Goal: Information Seeking & Learning: Learn about a topic

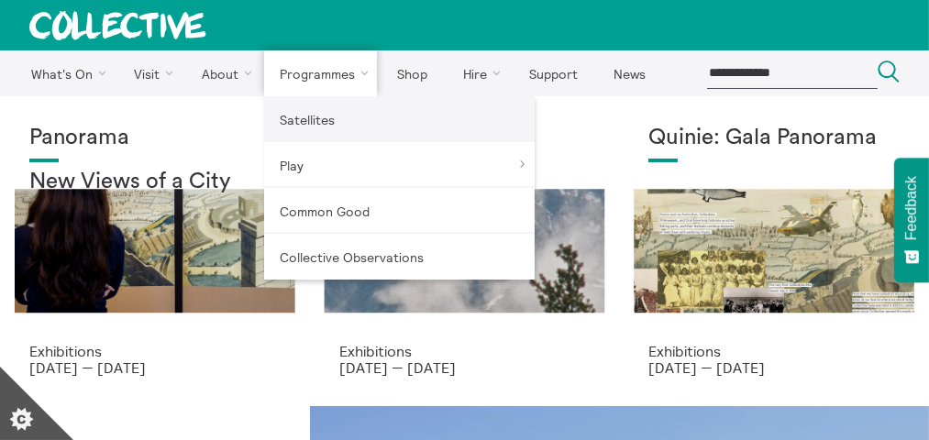
click at [303, 121] on link "Satellites" at bounding box center [399, 119] width 270 height 46
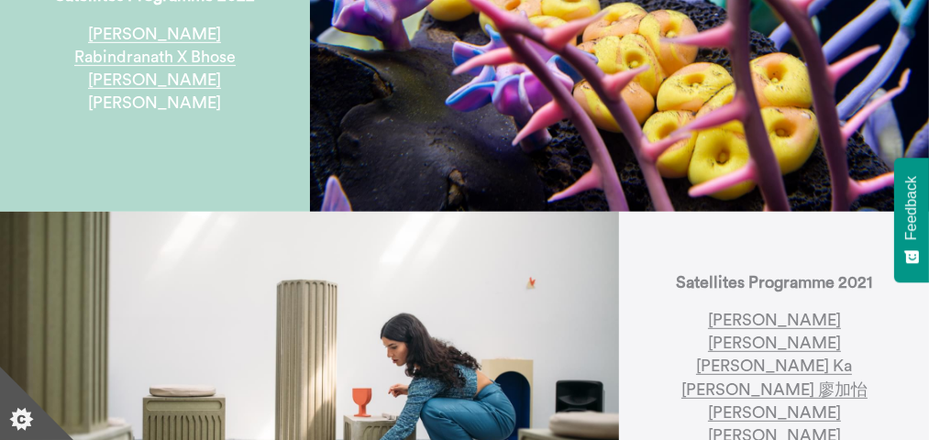
scroll to position [1100, 0]
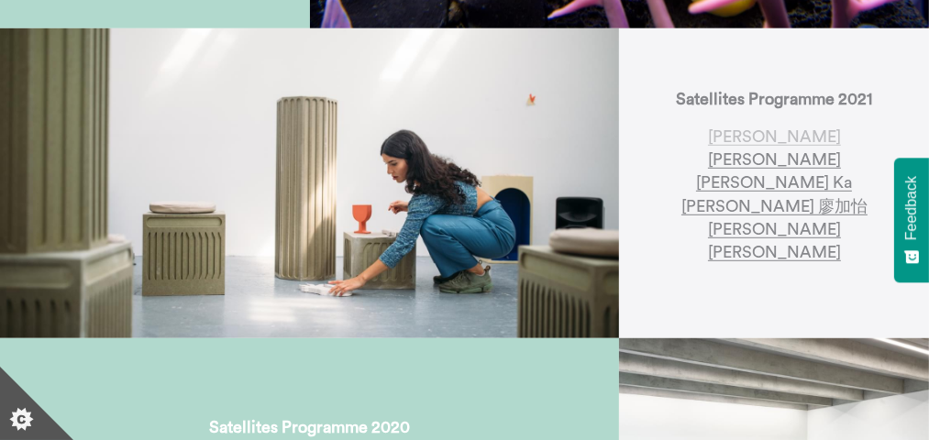
click at [729, 128] on link "[PERSON_NAME]" at bounding box center [774, 136] width 133 height 17
click at [735, 151] on link "Mina Heydari-Waite" at bounding box center [774, 159] width 133 height 17
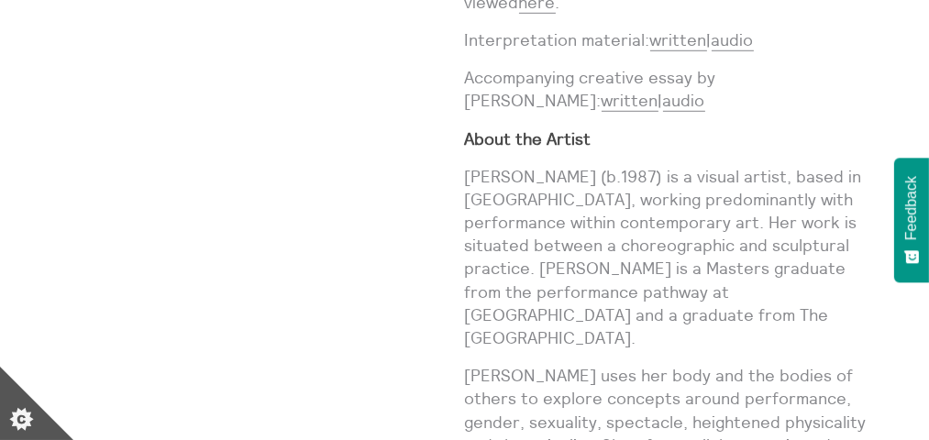
scroll to position [825, 0]
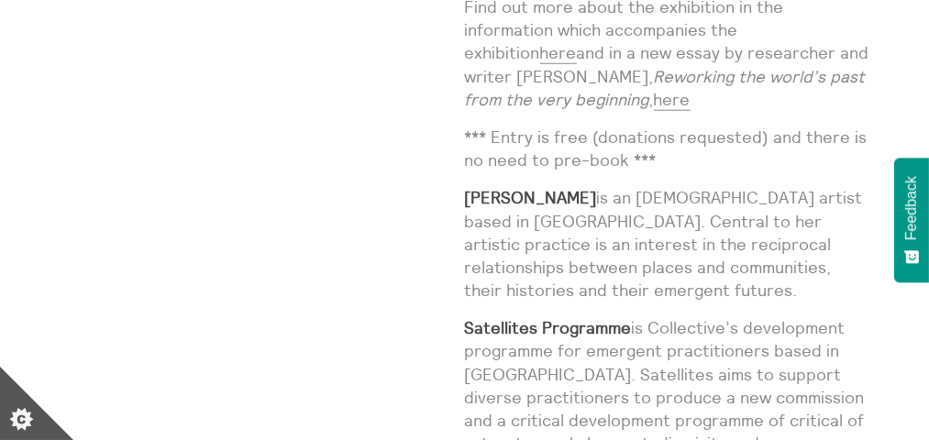
scroll to position [1558, 0]
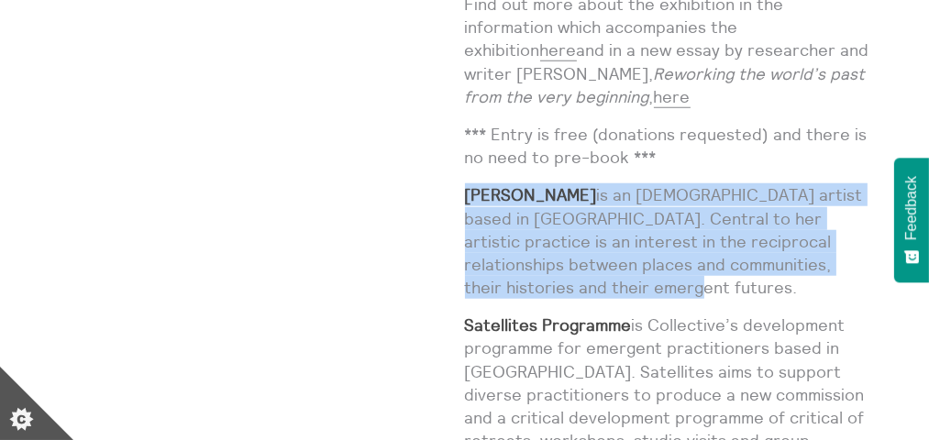
drag, startPoint x: 624, startPoint y: 187, endPoint x: 465, endPoint y: 103, distance: 180.4
click at [465, 183] on p "Mina Heydari-Waite is an Iranian-British artist based in Glasgow. Central to he…" at bounding box center [668, 240] width 406 height 115
copy p "Mina Heydari-Waite is an Iranian-British artist based in Glasgow. Central to he…"
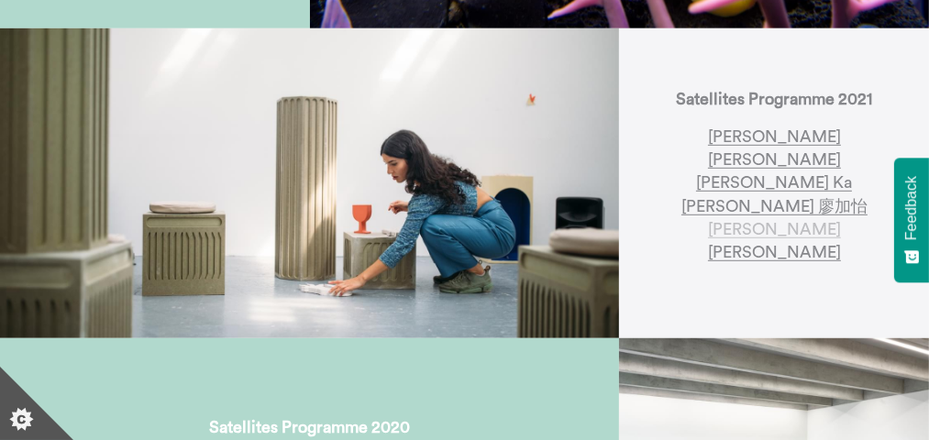
click at [784, 221] on link "[PERSON_NAME]" at bounding box center [774, 229] width 133 height 17
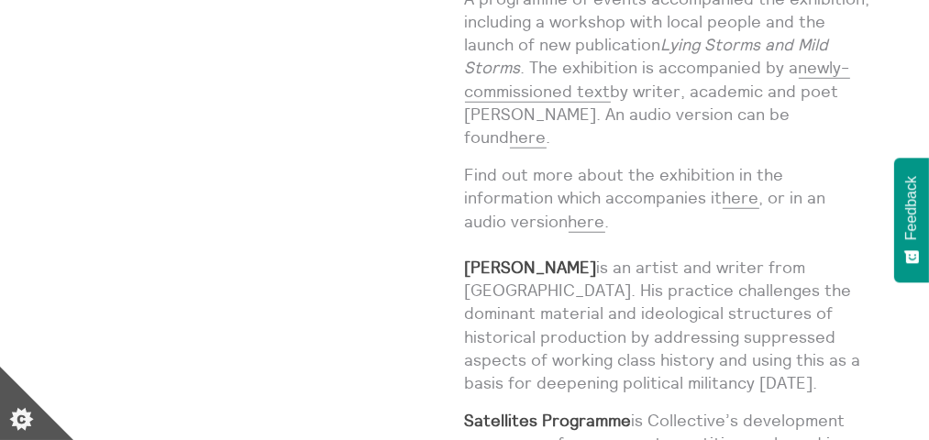
scroll to position [1558, 0]
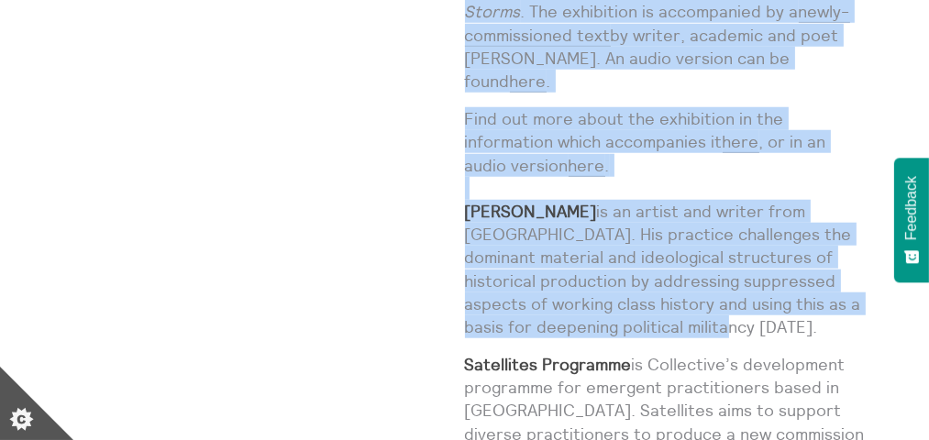
drag, startPoint x: 670, startPoint y: 211, endPoint x: 460, endPoint y: 102, distance: 236.6
drag, startPoint x: 460, startPoint y: 102, endPoint x: 460, endPoint y: 128, distance: 26.6
click at [465, 201] on strong "[PERSON_NAME]" at bounding box center [531, 211] width 132 height 21
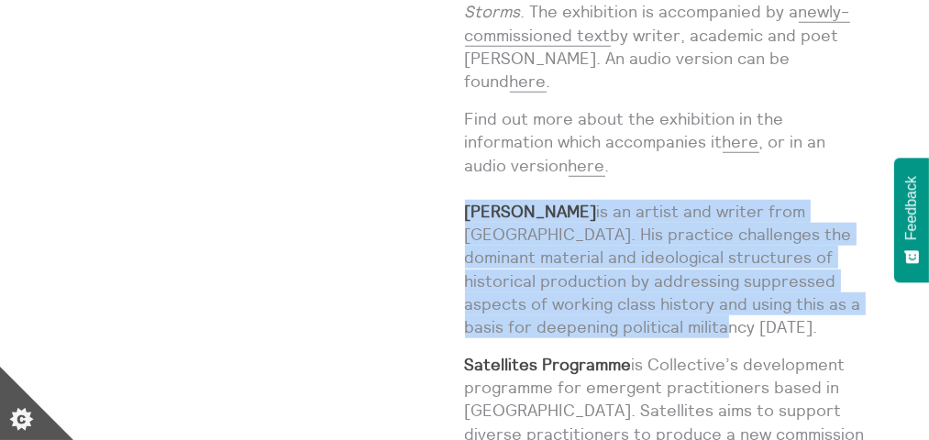
drag, startPoint x: 467, startPoint y: 95, endPoint x: 670, endPoint y: 211, distance: 234.0
click at [670, 211] on p "Find out more about the exhibition in the information which accompanies it here…" at bounding box center [668, 222] width 406 height 231
drag, startPoint x: 670, startPoint y: 211, endPoint x: 569, endPoint y: 177, distance: 106.4
copy p "Joey Simons is an artist and writer from Glasgow. His practice challenges the d…"
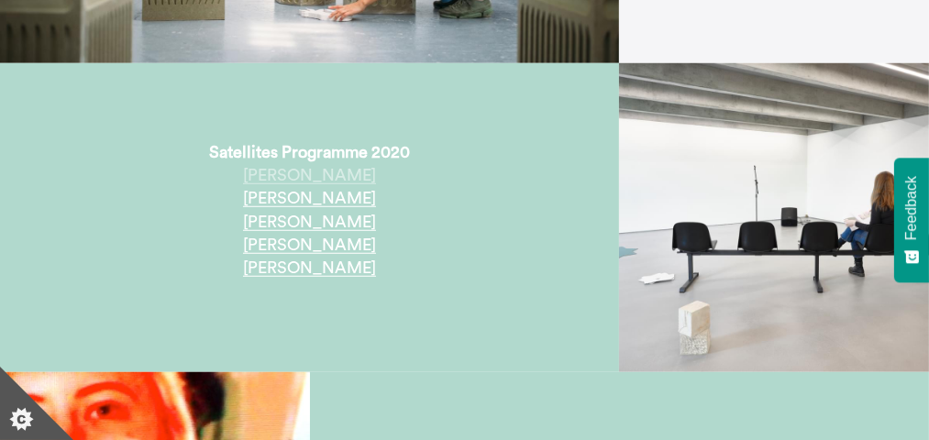
click at [269, 167] on link "[PERSON_NAME]" at bounding box center [309, 175] width 133 height 17
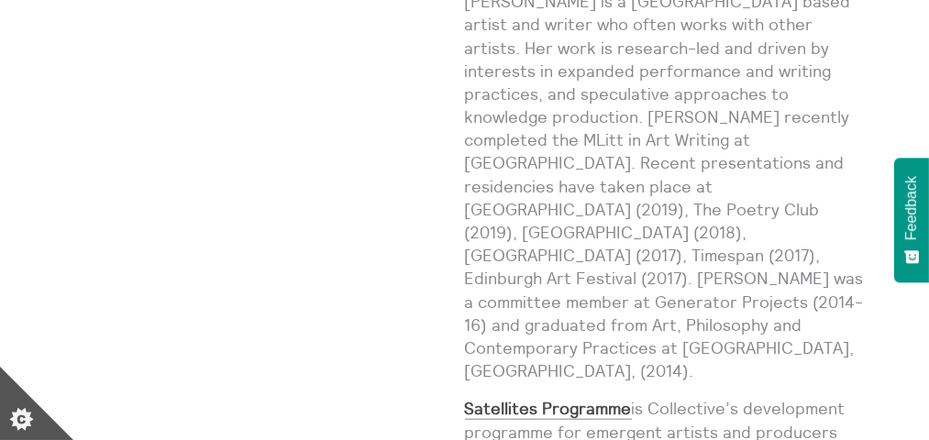
scroll to position [1375, 0]
